Goal: Download file/media

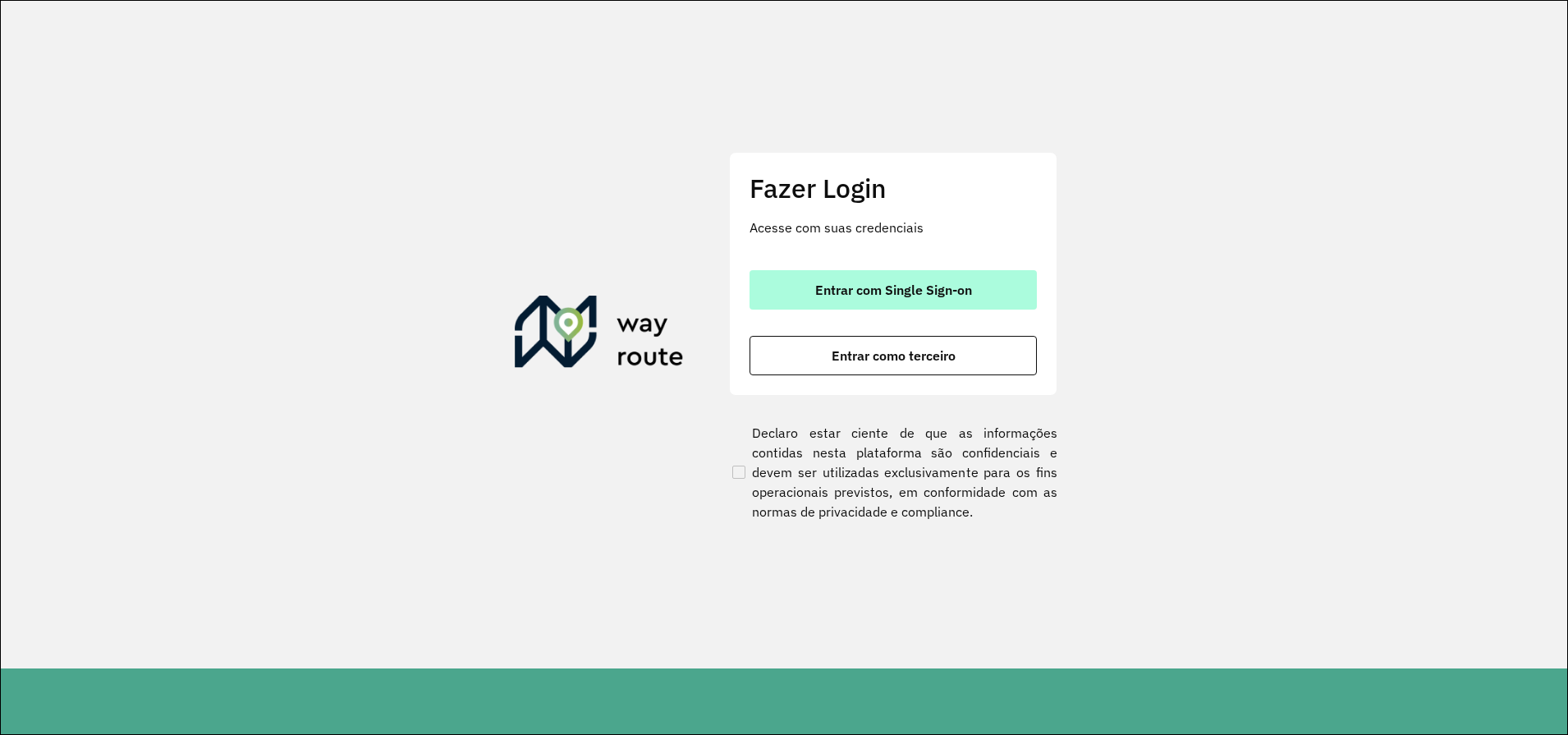
click at [856, 296] on span "Entrar com Single Sign-on" at bounding box center [893, 289] width 157 height 13
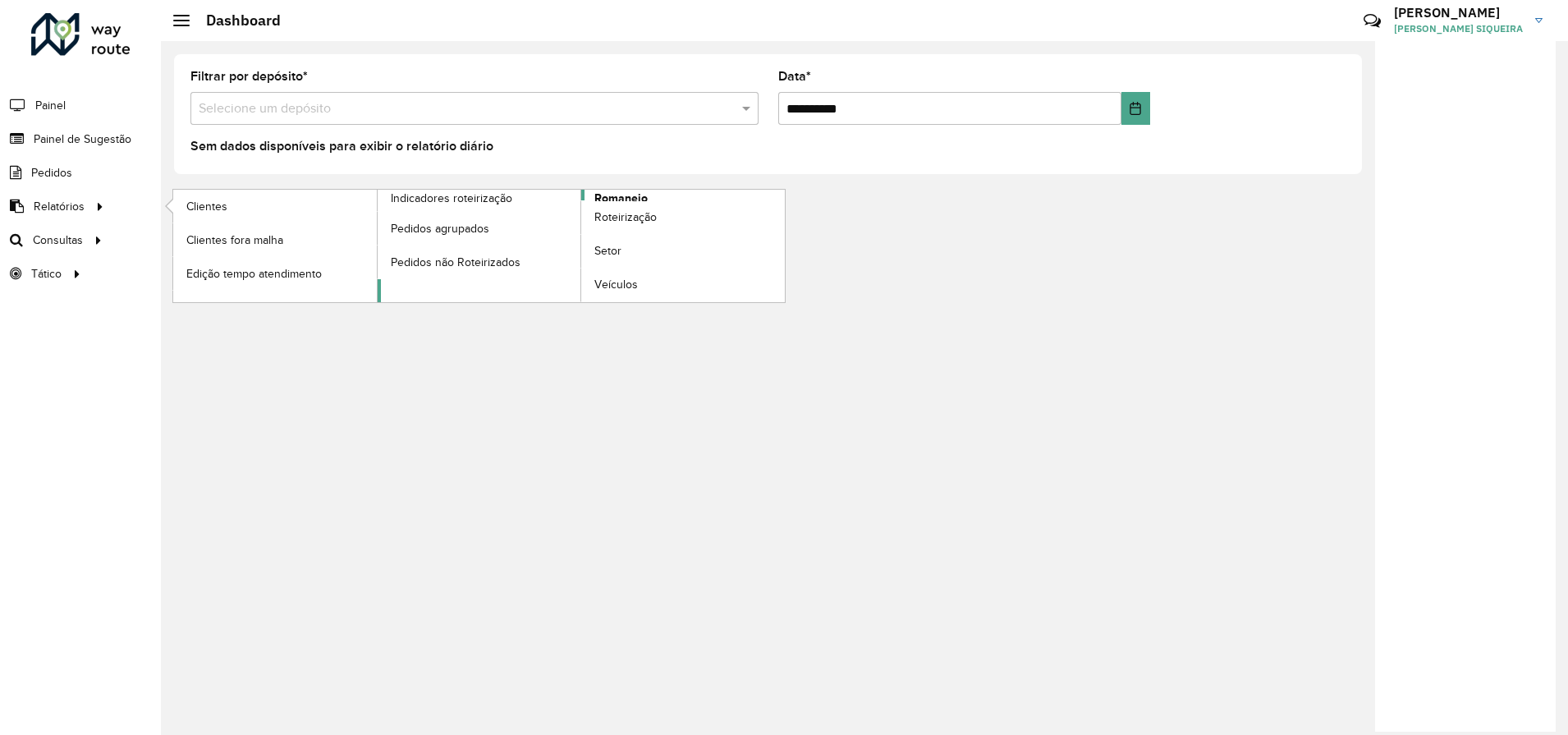
click at [616, 190] on span "Romaneio" at bounding box center [620, 199] width 53 height 17
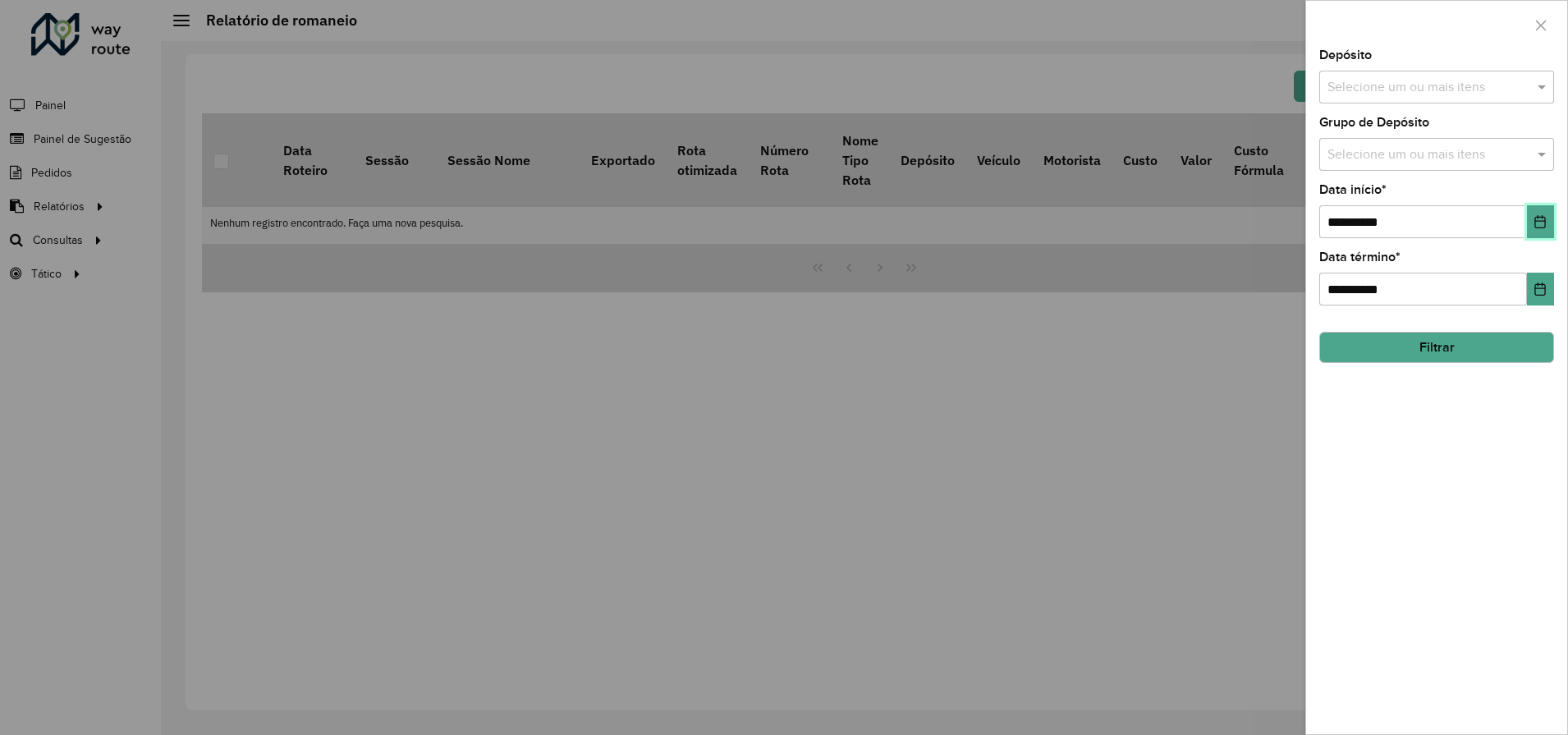
click at [1532, 220] on button "Choose Date" at bounding box center [1540, 222] width 27 height 33
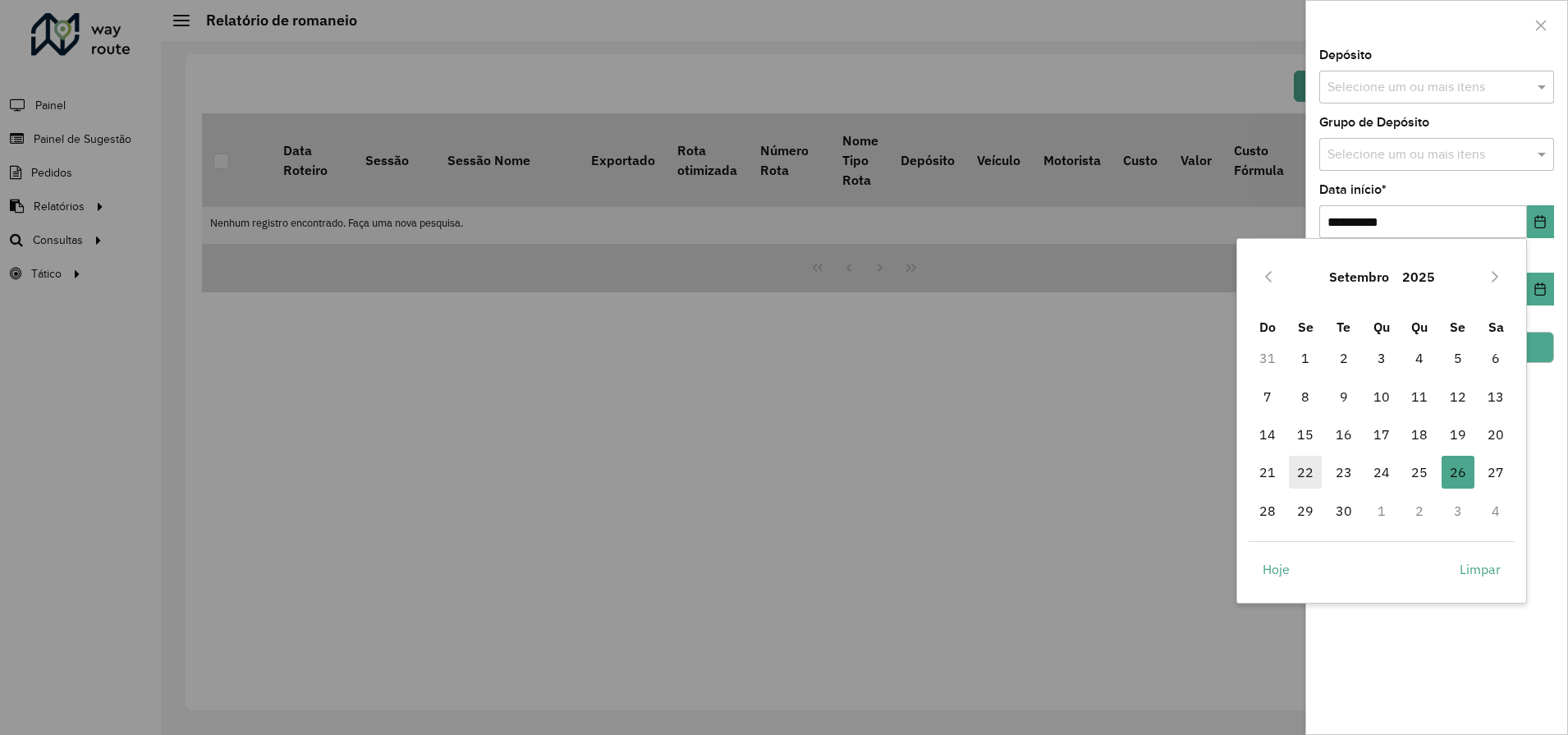
click at [1301, 476] on span "22" at bounding box center [1305, 472] width 33 height 33
type input "**********"
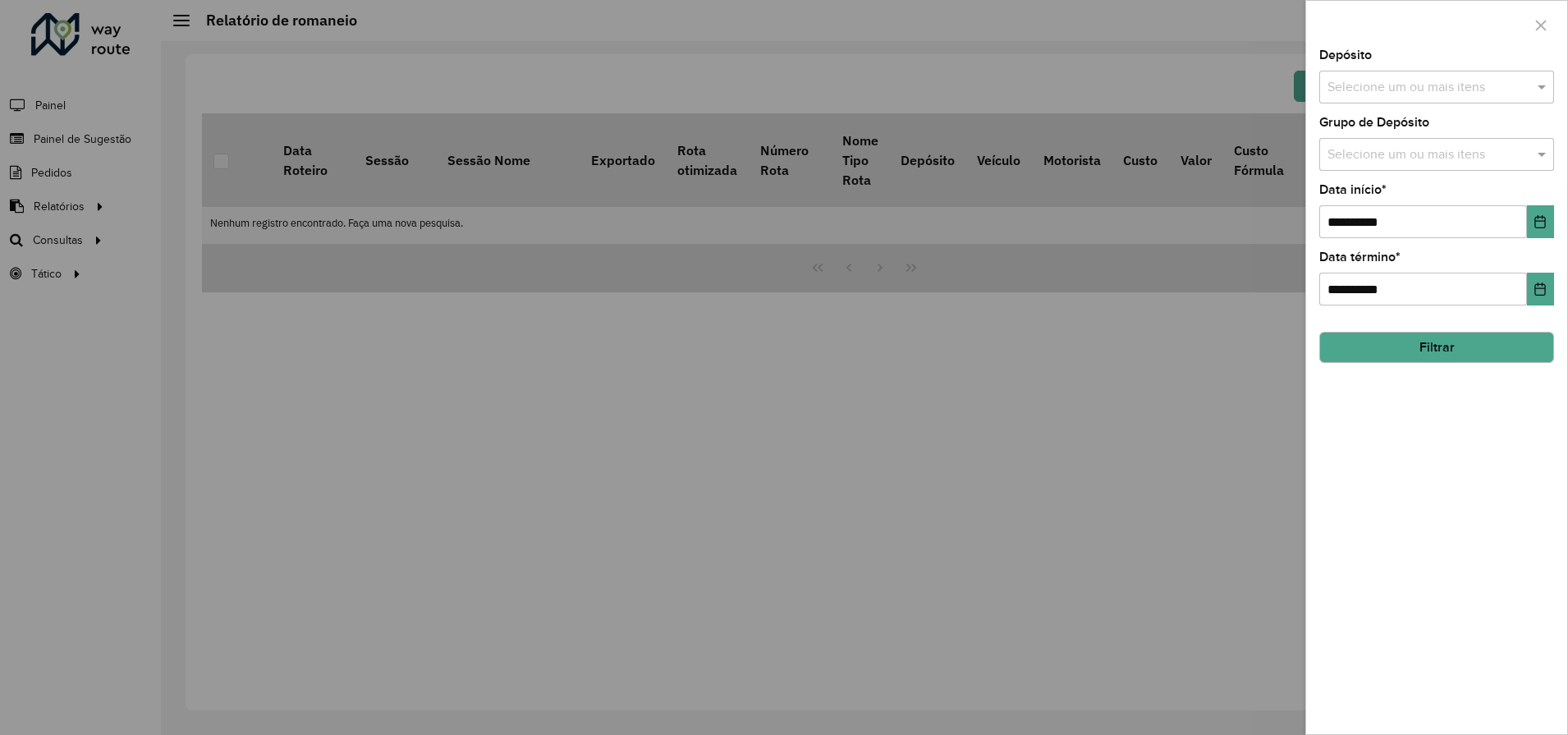
click at [1416, 344] on button "Filtrar" at bounding box center [1436, 347] width 235 height 31
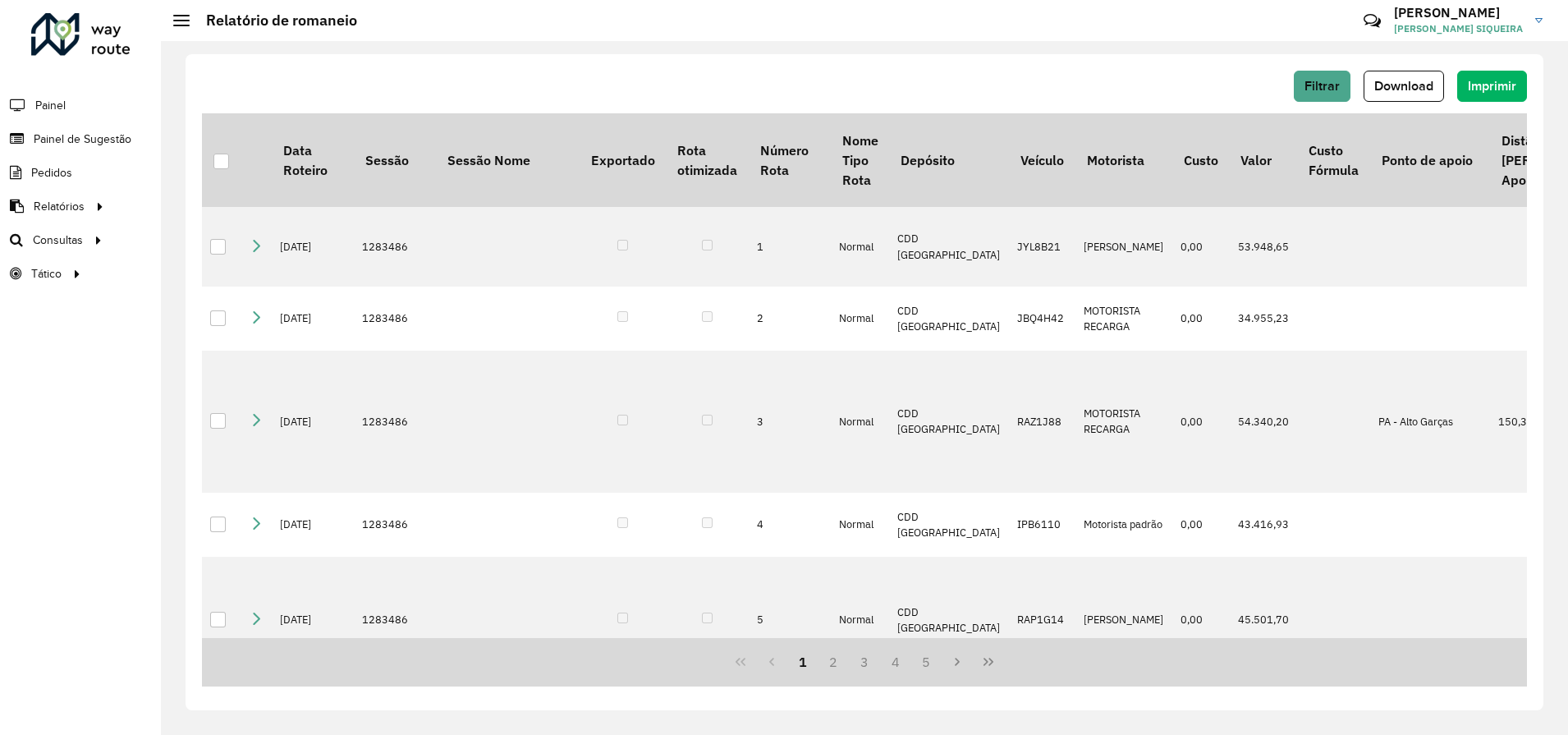
click at [225, 161] on div at bounding box center [221, 161] width 16 height 16
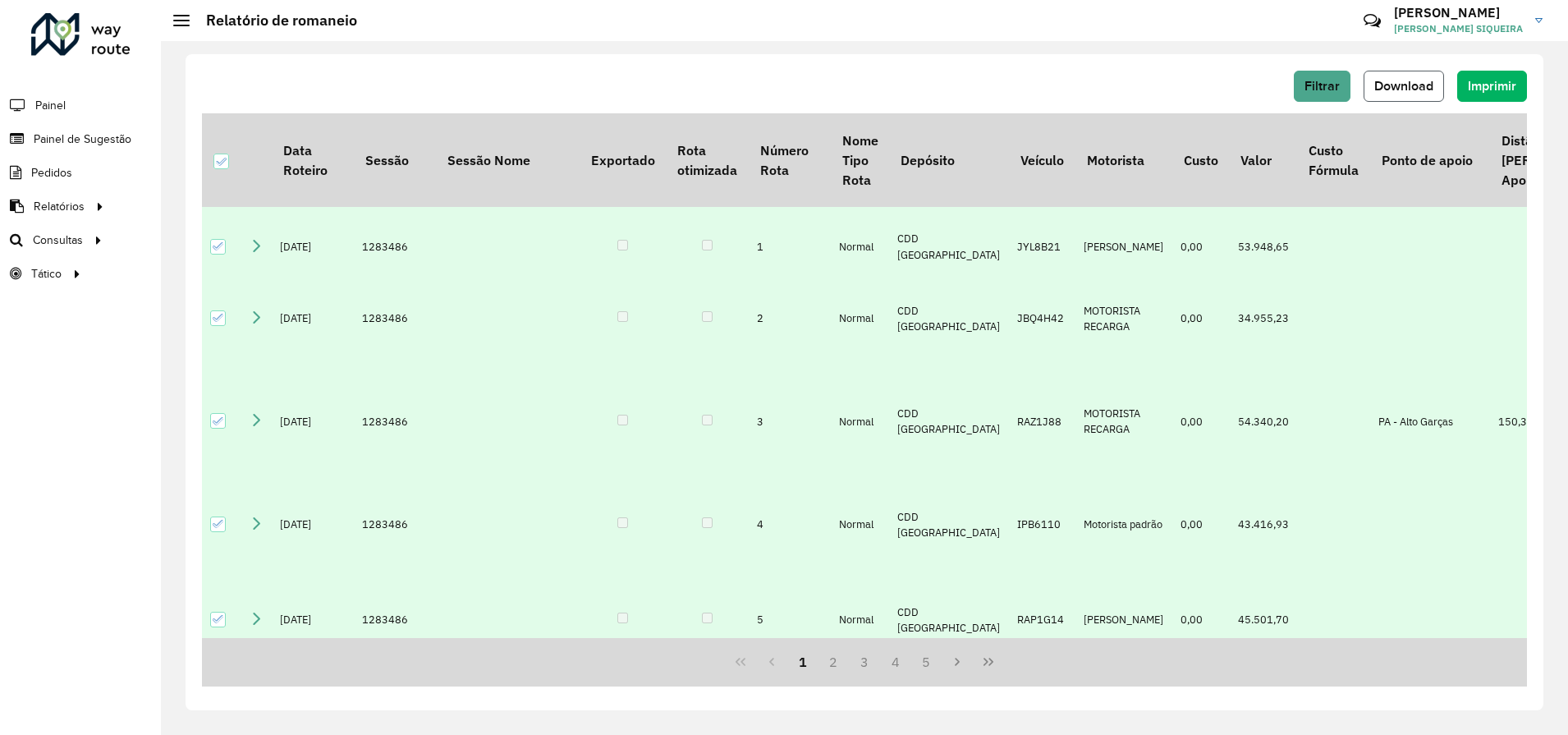
click at [1414, 85] on span "Download" at bounding box center [1404, 86] width 59 height 14
